Goal: Find contact information: Obtain details needed to contact an individual or organization

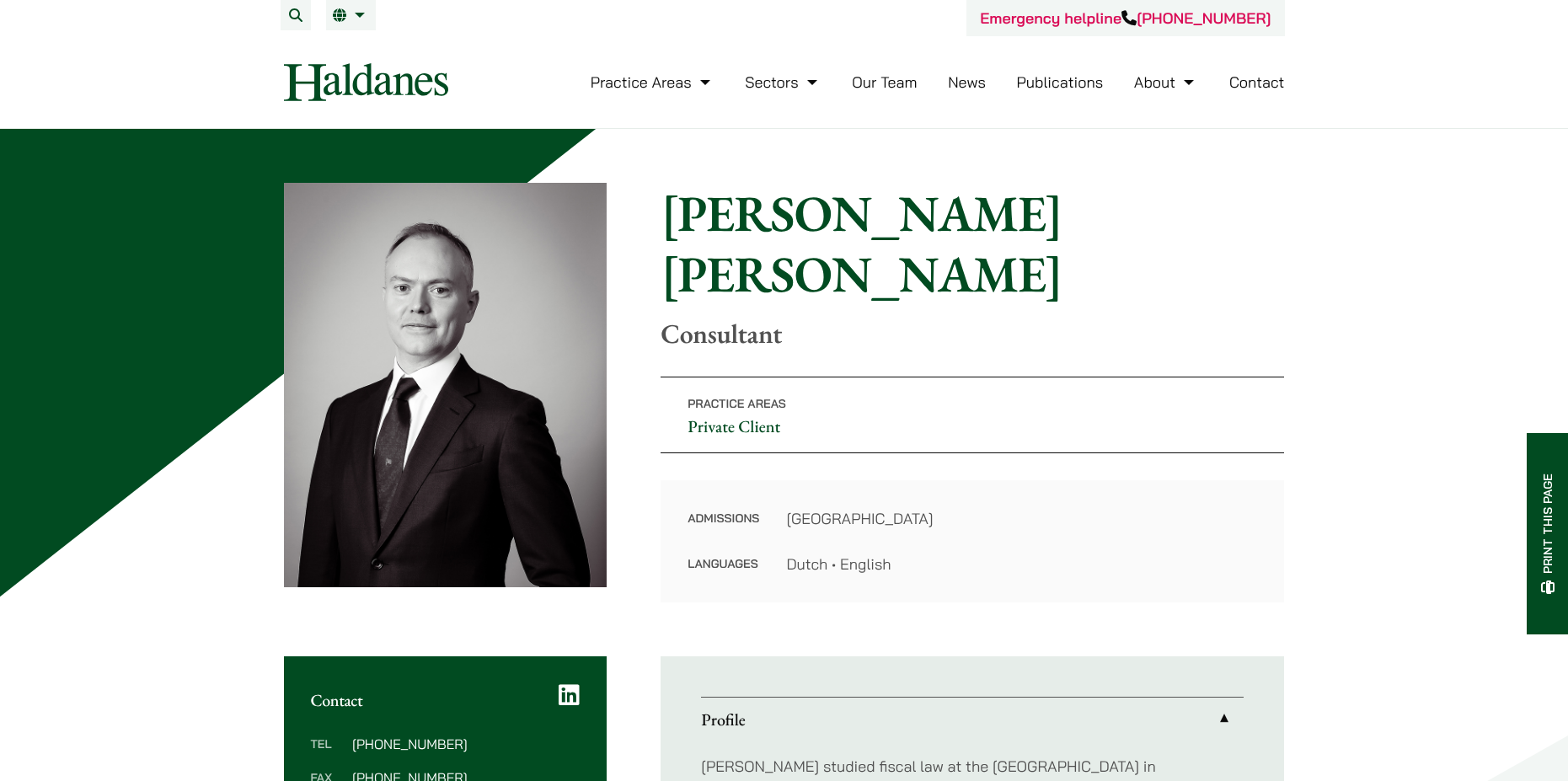
click at [1251, 73] on link "Contact" at bounding box center [1257, 82] width 55 height 19
click at [1259, 85] on link "Contact" at bounding box center [1257, 82] width 55 height 19
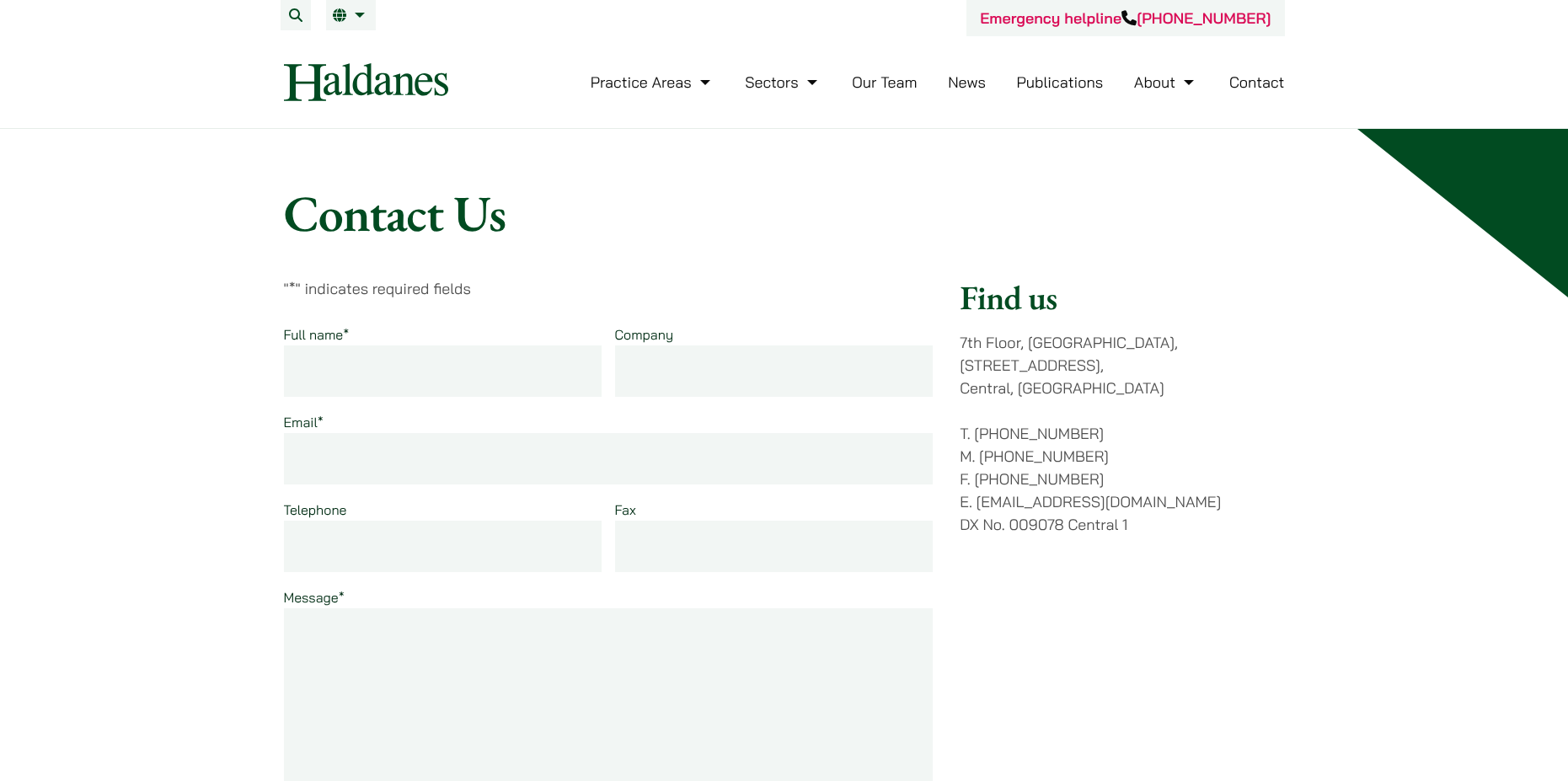
click at [1143, 350] on p "[STREET_ADDRESS]" at bounding box center [1122, 365] width 324 height 68
drag, startPoint x: 1142, startPoint y: 343, endPoint x: 957, endPoint y: 338, distance: 185.1
click at [957, 338] on div "" * " indicates required fields Full name * Company Email * Telephone Fax Messa…" at bounding box center [783, 604] width 1000 height 656
copy p "7th Floor, [GEOGRAPHIC_DATA]"
click at [1174, 348] on p "[STREET_ADDRESS]" at bounding box center [1122, 365] width 324 height 68
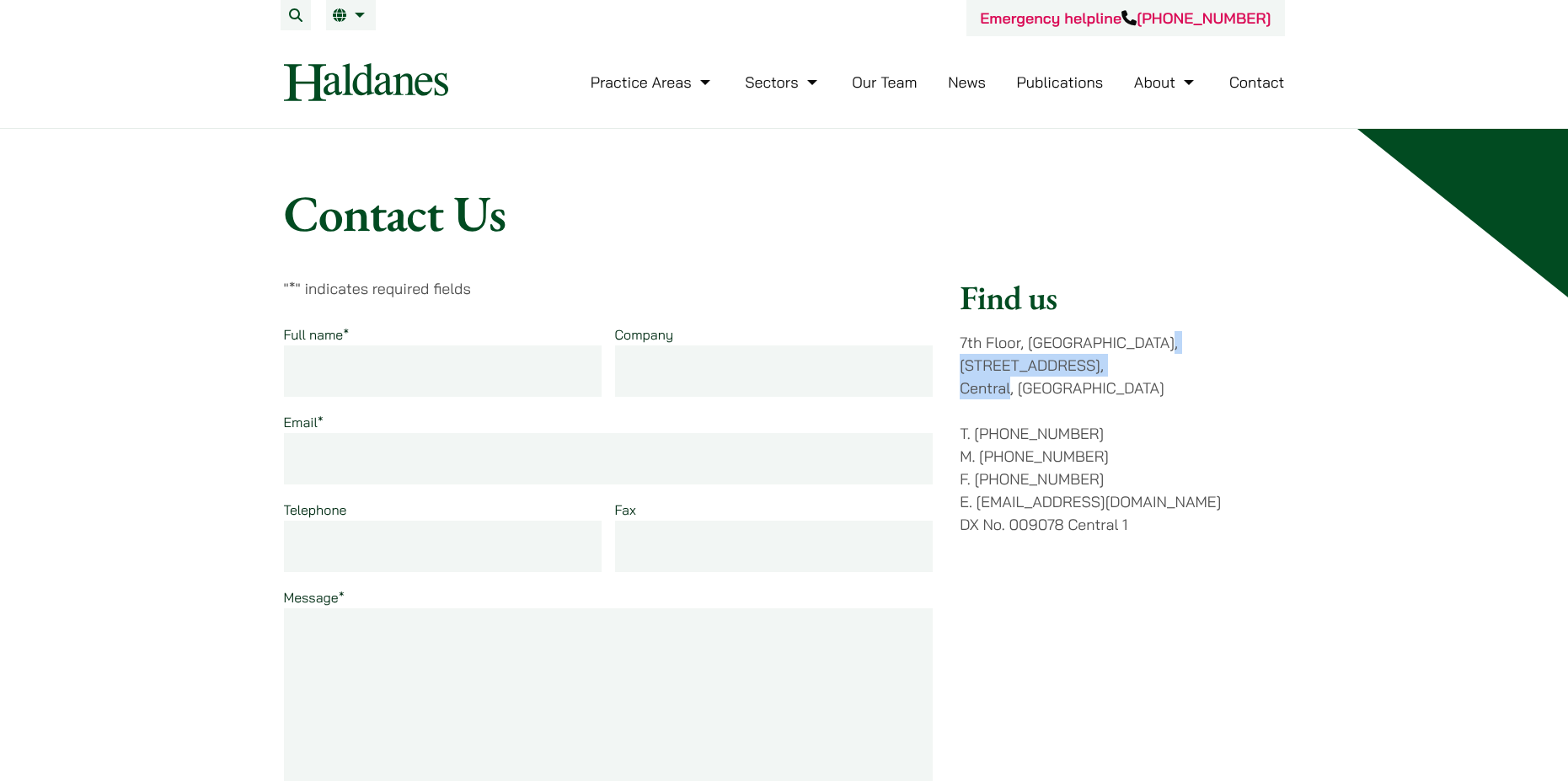
drag, startPoint x: 1152, startPoint y: 339, endPoint x: 1010, endPoint y: 364, distance: 144.2
click at [1010, 364] on p "[STREET_ADDRESS]" at bounding box center [1122, 365] width 324 height 68
copy p "[STREET_ADDRESS]"
